Goal: Task Accomplishment & Management: Complete application form

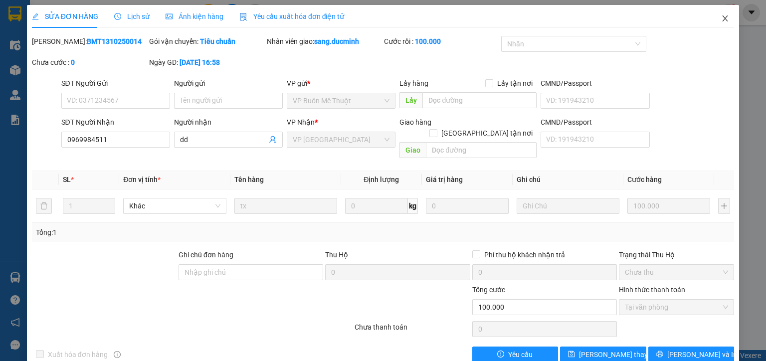
click at [721, 18] on icon "close" at bounding box center [725, 18] width 8 height 8
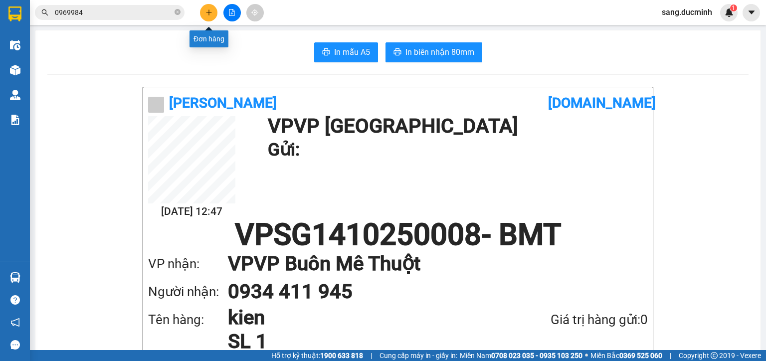
click at [205, 14] on icon "plus" at bounding box center [208, 12] width 7 height 7
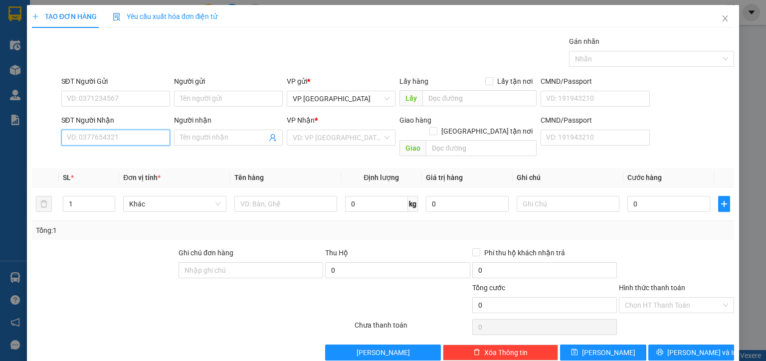
click at [115, 141] on input "SĐT Người Nhận" at bounding box center [115, 138] width 109 height 16
drag, startPoint x: 81, startPoint y: 135, endPoint x: 45, endPoint y: 134, distance: 35.4
click at [45, 134] on div "SĐT Người Nhận 679 Người nhận Tên người nhận VP Nhận * VD: VP Sài Gòn Giao hàng…" at bounding box center [383, 138] width 704 height 46
drag, startPoint x: 89, startPoint y: 138, endPoint x: 12, endPoint y: 125, distance: 77.8
click at [12, 125] on div "TẠO ĐƠN HÀNG Yêu cầu xuất hóa đơn điện tử Transit Pickup Surcharge Ids Transit …" at bounding box center [383, 180] width 766 height 361
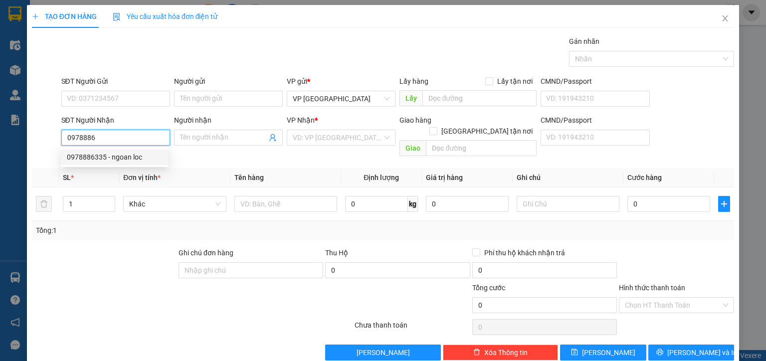
click at [141, 156] on div "0978886335 - ngoan loc" at bounding box center [115, 157] width 96 height 11
type input "0978886335"
type input "ngoan loc"
type input "130.000"
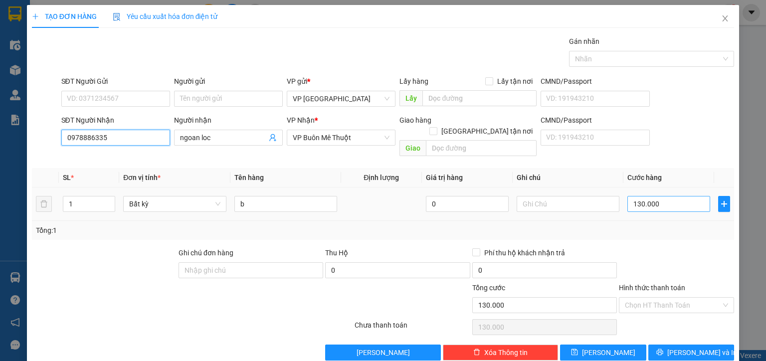
type input "0978886335"
click at [681, 197] on input "130.000" at bounding box center [668, 204] width 83 height 16
type input "1"
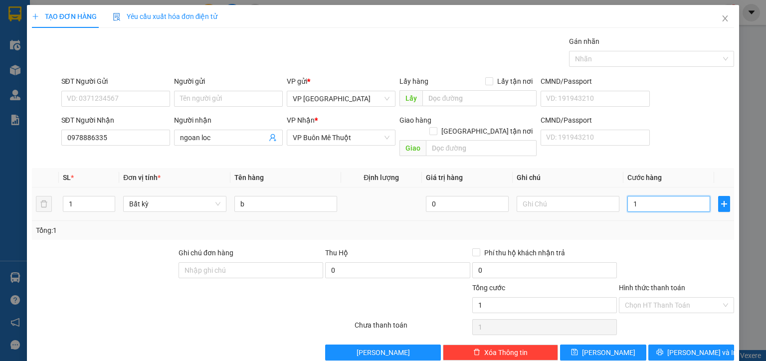
type input "14"
type input "140"
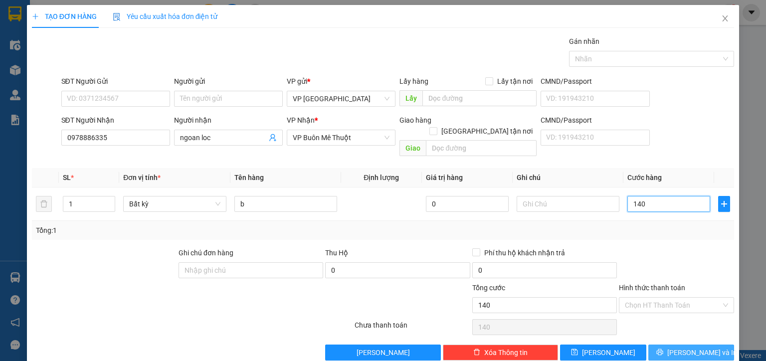
type input "140"
type input "140.000"
click at [707, 345] on button "[PERSON_NAME] và In" at bounding box center [691, 353] width 86 height 16
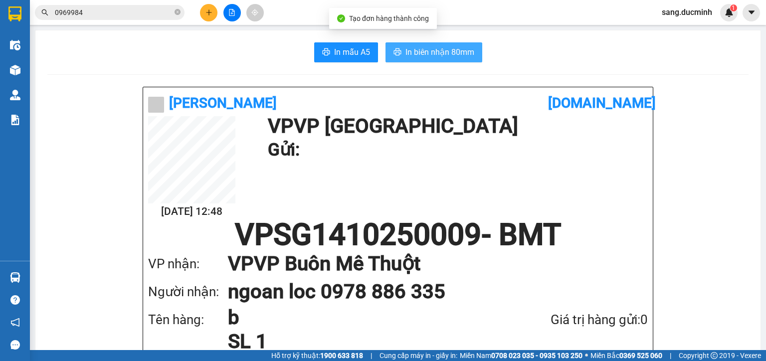
click at [466, 47] on span "In biên nhận 80mm" at bounding box center [439, 52] width 69 height 12
